Goal: Task Accomplishment & Management: Use online tool/utility

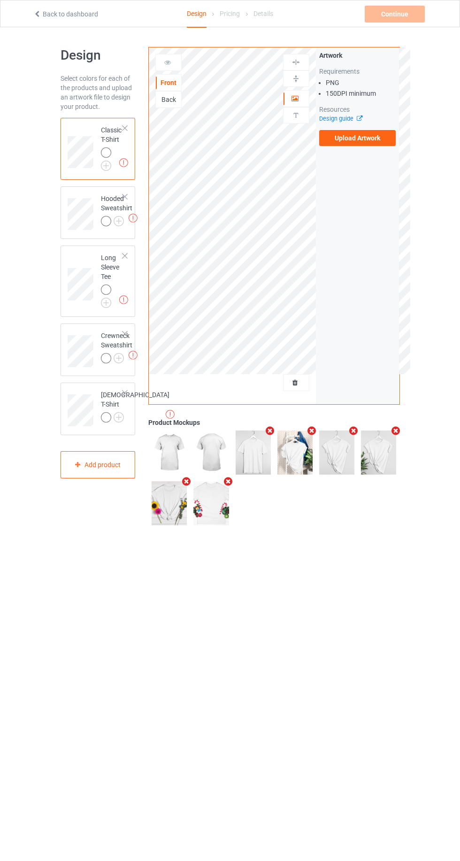
click at [0, 0] on img at bounding box center [0, 0] width 0 height 0
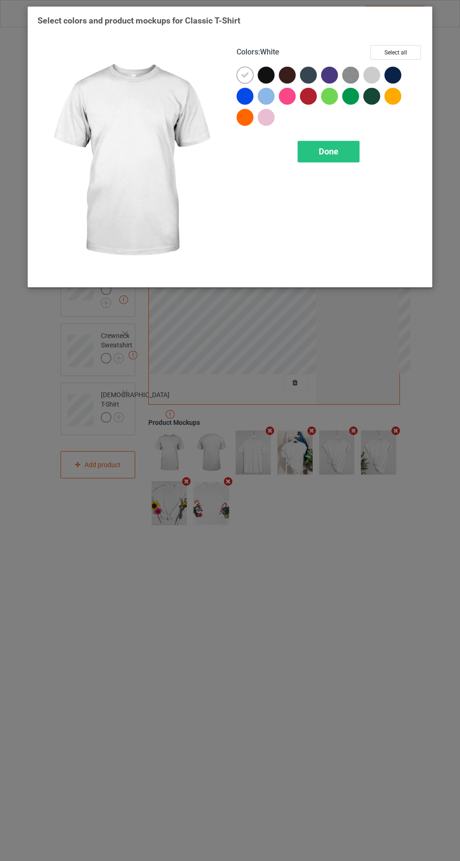
click at [327, 151] on span "Done" at bounding box center [329, 151] width 20 height 10
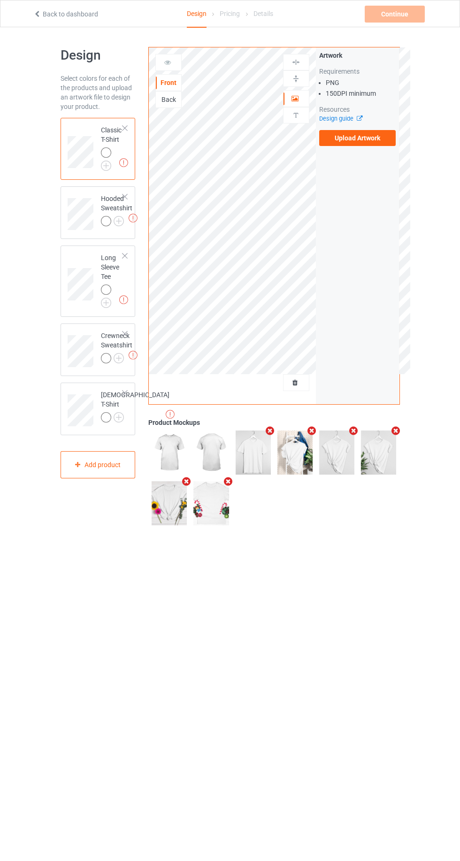
click at [354, 138] on label "Upload Artwork" at bounding box center [357, 138] width 77 height 16
click at [0, 0] on input "Upload Artwork" at bounding box center [0, 0] width 0 height 0
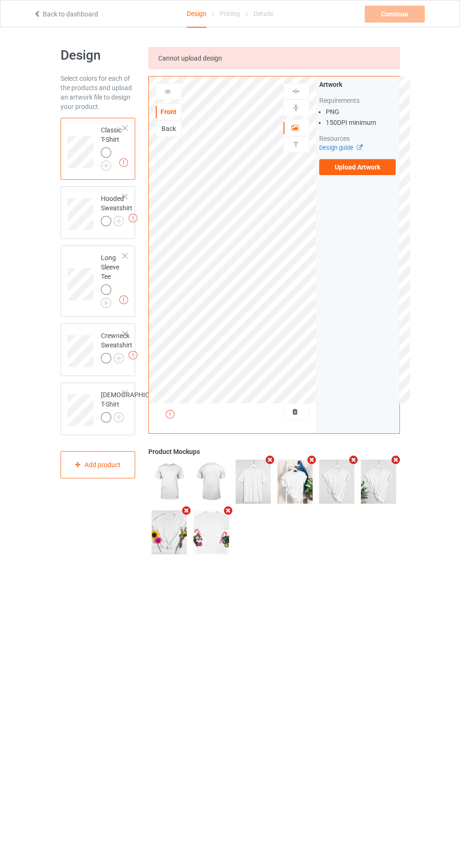
click at [359, 148] on icon at bounding box center [356, 146] width 7 height 6
click at [353, 167] on label "Upload Artwork" at bounding box center [357, 167] width 77 height 16
click at [0, 0] on input "Upload Artwork" at bounding box center [0, 0] width 0 height 0
click at [359, 166] on label "Upload Artwork" at bounding box center [357, 167] width 77 height 16
click at [0, 0] on input "Upload Artwork" at bounding box center [0, 0] width 0 height 0
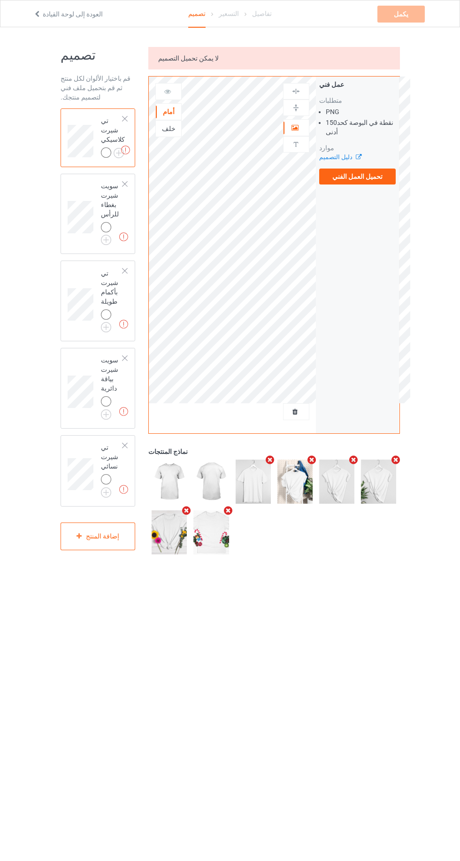
click at [359, 176] on font "تحميل العمل الفني" at bounding box center [357, 177] width 50 height 8
click at [0, 0] on input "تحميل العمل الفني" at bounding box center [0, 0] width 0 height 0
click at [387, 181] on label "تحميل العمل الفني" at bounding box center [357, 176] width 77 height 16
click at [0, 0] on input "تحميل العمل الفني" at bounding box center [0, 0] width 0 height 0
click at [357, 176] on font "تحميل العمل الفني" at bounding box center [357, 177] width 50 height 8
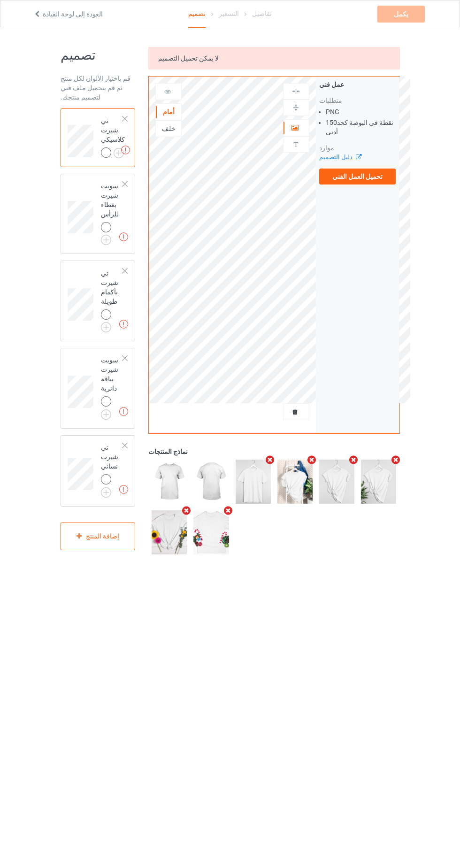
click at [0, 0] on input "تحميل العمل الفني" at bounding box center [0, 0] width 0 height 0
click at [353, 178] on font "تحميل العمل الفني" at bounding box center [357, 177] width 50 height 8
click at [0, 0] on input "تحميل العمل الفني" at bounding box center [0, 0] width 0 height 0
click at [355, 176] on font "تحميل العمل الفني" at bounding box center [357, 177] width 50 height 8
click at [0, 0] on input "تحميل العمل الفني" at bounding box center [0, 0] width 0 height 0
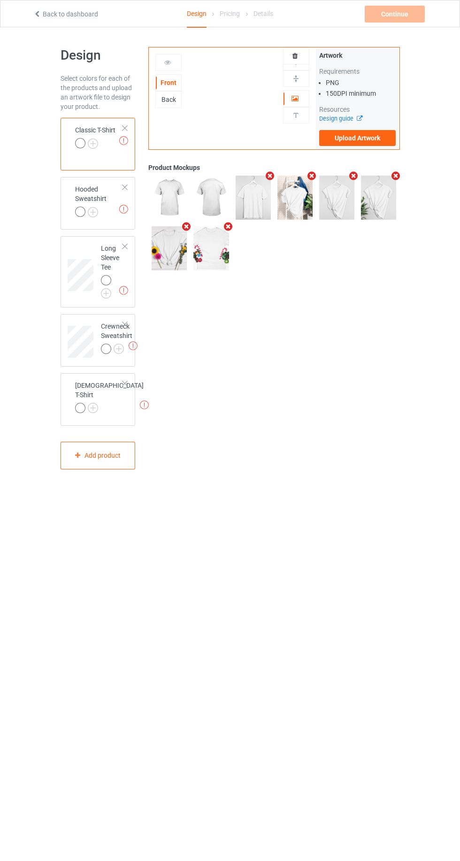
click at [354, 138] on label "Upload Artwork" at bounding box center [357, 138] width 77 height 16
click at [0, 0] on input "Upload Artwork" at bounding box center [0, 0] width 0 height 0
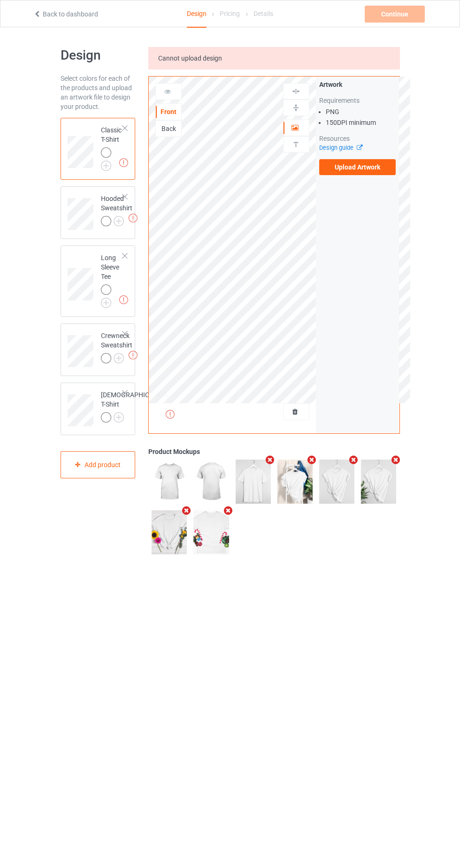
click at [357, 166] on label "Upload Artwork" at bounding box center [357, 167] width 77 height 16
click at [0, 0] on input "Upload Artwork" at bounding box center [0, 0] width 0 height 0
click at [373, 172] on label "Upload Artwork" at bounding box center [357, 167] width 77 height 16
click at [0, 0] on input "Upload Artwork" at bounding box center [0, 0] width 0 height 0
click at [365, 167] on label "Upload Artwork" at bounding box center [357, 167] width 77 height 16
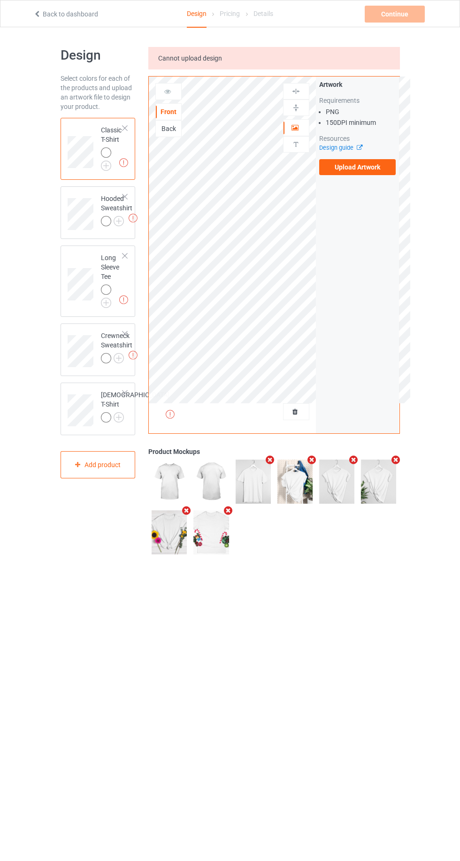
click at [0, 0] on input "Upload Artwork" at bounding box center [0, 0] width 0 height 0
click at [354, 164] on label "Upload Artwork" at bounding box center [357, 167] width 77 height 16
click at [0, 0] on input "Upload Artwork" at bounding box center [0, 0] width 0 height 0
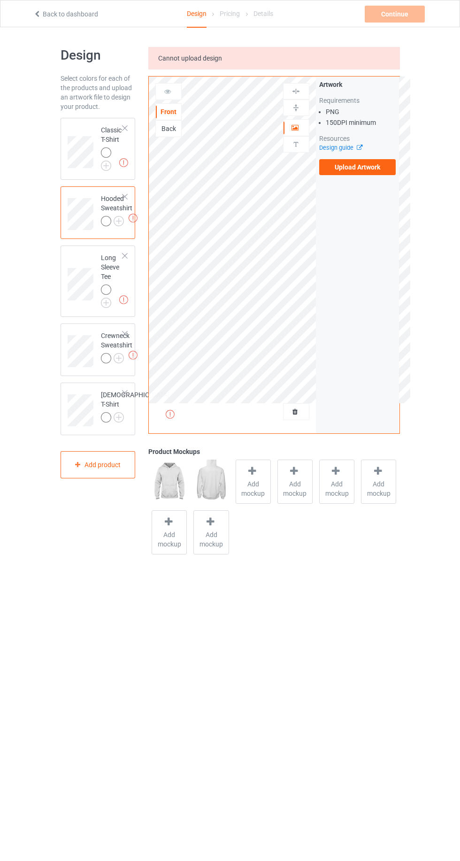
click at [361, 167] on label "Upload Artwork" at bounding box center [357, 167] width 77 height 16
click at [0, 0] on input "Upload Artwork" at bounding box center [0, 0] width 0 height 0
click at [196, 54] on span "Cannot upload design" at bounding box center [190, 58] width 64 height 8
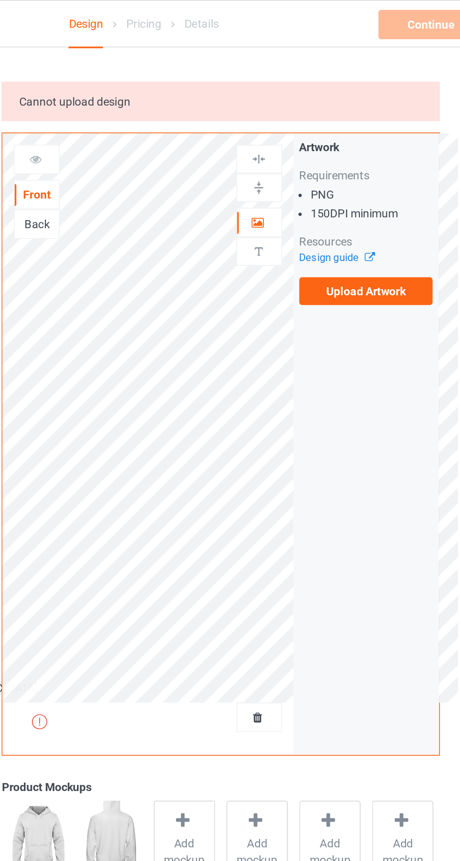
click at [344, 169] on label "Upload Artwork" at bounding box center [357, 167] width 77 height 16
click at [0, 0] on input "Upload Artwork" at bounding box center [0, 0] width 0 height 0
click at [344, 168] on label "Upload Artwork" at bounding box center [357, 167] width 77 height 16
click at [0, 0] on input "Upload Artwork" at bounding box center [0, 0] width 0 height 0
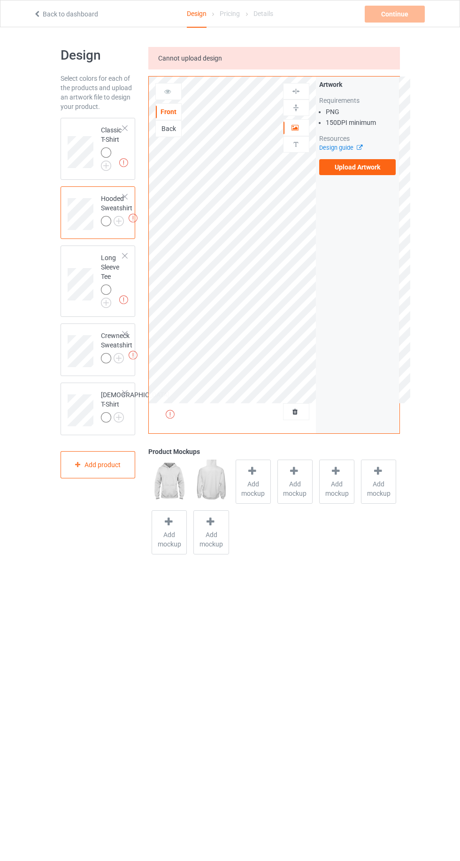
scroll to position [1, 0]
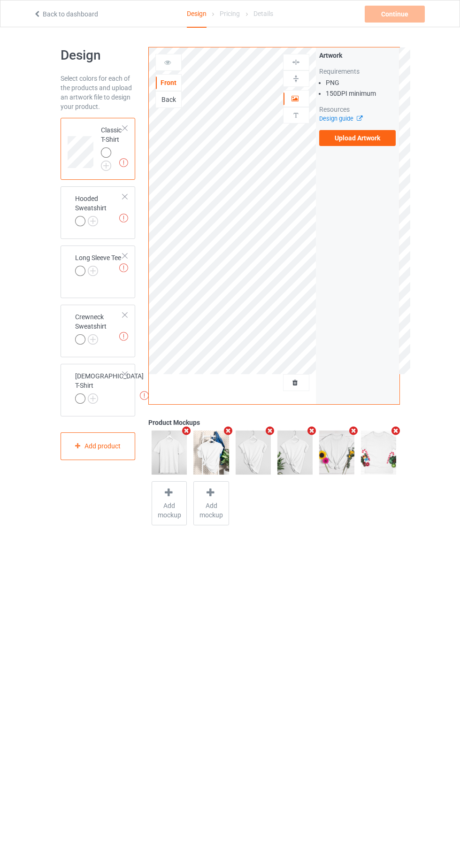
click at [37, 14] on icon at bounding box center [37, 12] width 8 height 7
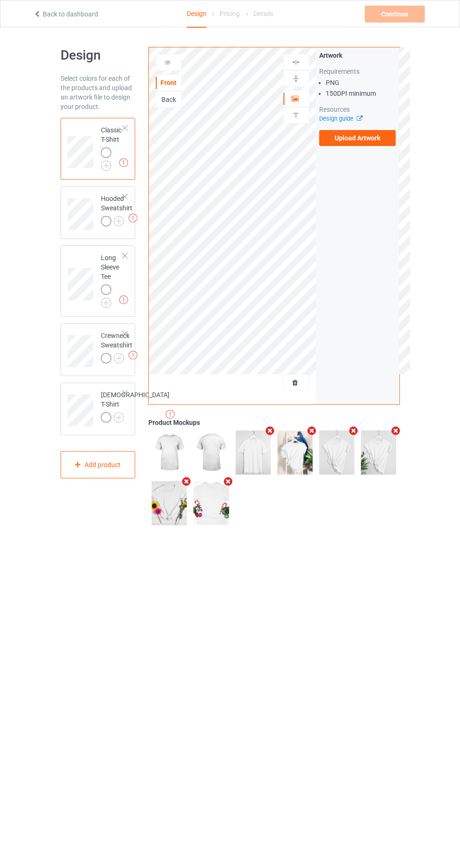
click at [348, 136] on label "Upload Artwork" at bounding box center [357, 138] width 77 height 16
click at [0, 0] on input "Upload Artwork" at bounding box center [0, 0] width 0 height 0
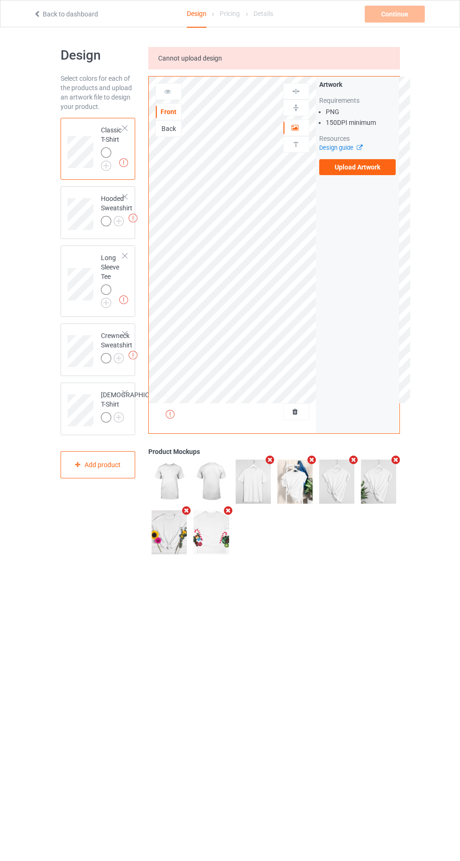
click at [354, 164] on label "Upload Artwork" at bounding box center [357, 167] width 77 height 16
click at [0, 0] on input "Upload Artwork" at bounding box center [0, 0] width 0 height 0
click at [0, 0] on img at bounding box center [0, 0] width 0 height 0
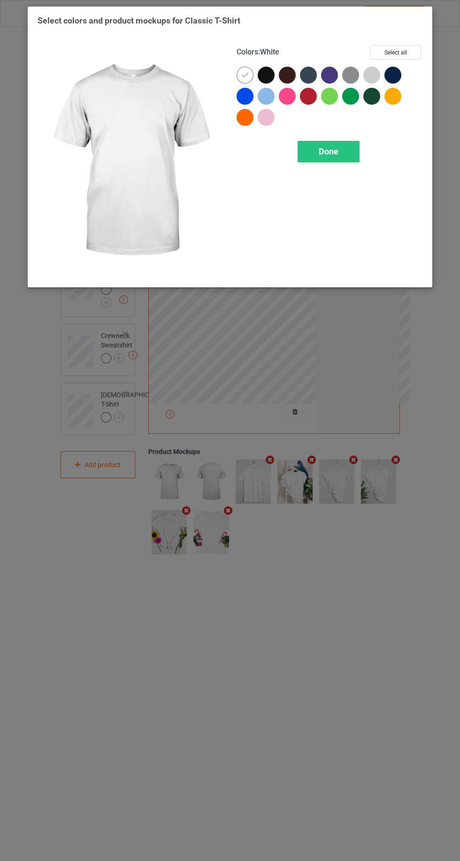
click at [147, 317] on div "Select colors and product mockups for Classic T-Shirt Colors : White Select all…" at bounding box center [230, 430] width 460 height 861
click at [306, 145] on div "Done" at bounding box center [329, 152] width 62 height 22
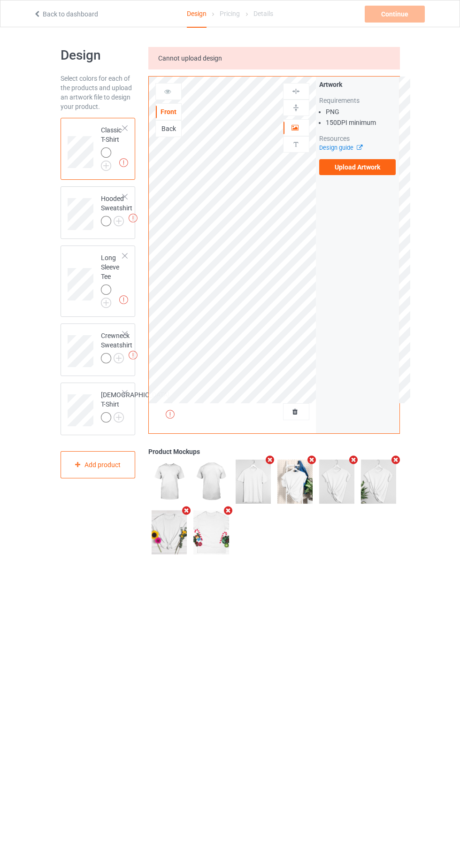
click at [354, 168] on label "Upload Artwork" at bounding box center [357, 167] width 77 height 16
click at [0, 0] on input "Upload Artwork" at bounding box center [0, 0] width 0 height 0
click at [374, 174] on label "Upload Artwork" at bounding box center [357, 167] width 77 height 16
click at [0, 0] on input "Upload Artwork" at bounding box center [0, 0] width 0 height 0
click at [381, 168] on label "Upload Artwork" at bounding box center [357, 167] width 77 height 16
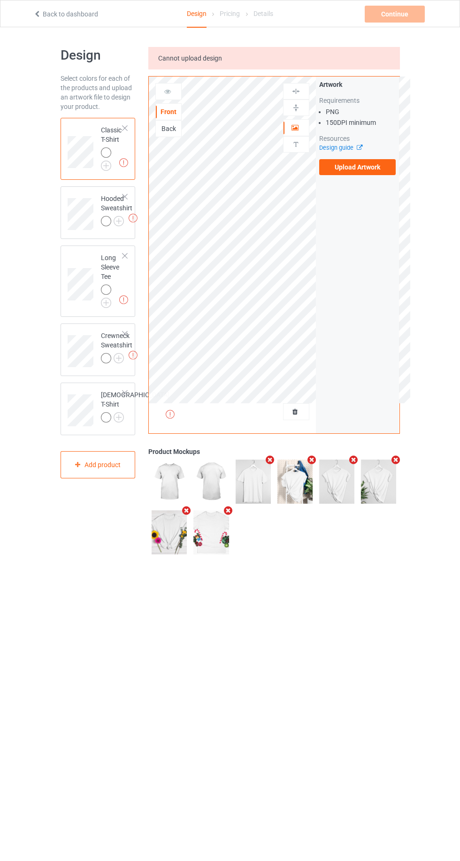
click at [0, 0] on input "Upload Artwork" at bounding box center [0, 0] width 0 height 0
click at [380, 170] on label "Upload Artwork" at bounding box center [357, 167] width 77 height 16
click at [0, 0] on input "Upload Artwork" at bounding box center [0, 0] width 0 height 0
click at [375, 171] on label "Upload Artwork" at bounding box center [357, 167] width 77 height 16
click at [0, 0] on input "Upload Artwork" at bounding box center [0, 0] width 0 height 0
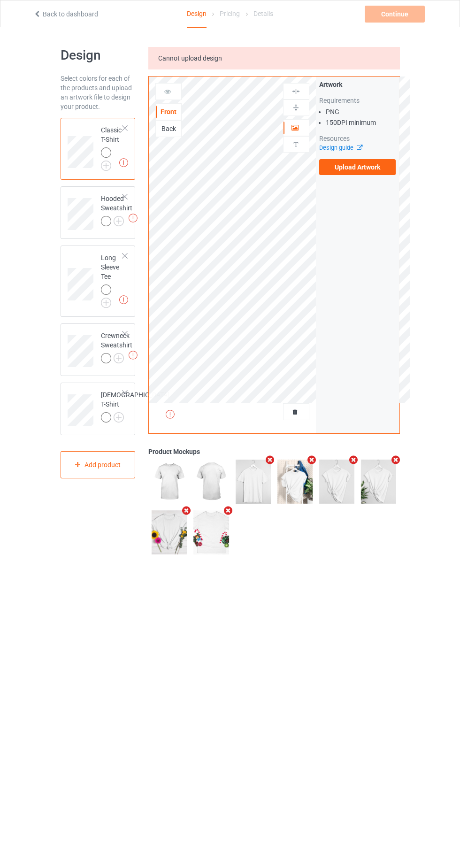
click at [373, 169] on label "Upload Artwork" at bounding box center [357, 167] width 77 height 16
click at [0, 0] on input "Upload Artwork" at bounding box center [0, 0] width 0 height 0
click at [363, 167] on label "Upload Artwork" at bounding box center [357, 167] width 77 height 16
click at [0, 0] on input "Upload Artwork" at bounding box center [0, 0] width 0 height 0
